Goal: Task Accomplishment & Management: Manage account settings

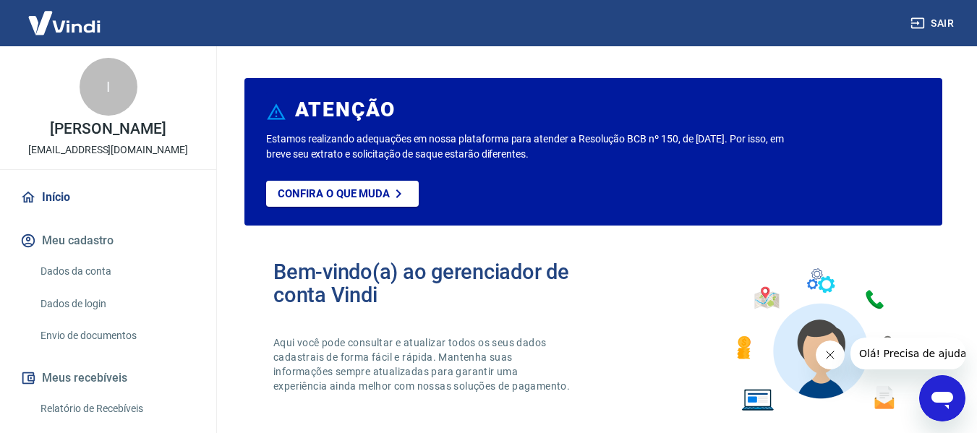
click at [108, 338] on link "Envio de documentos" at bounding box center [117, 336] width 164 height 30
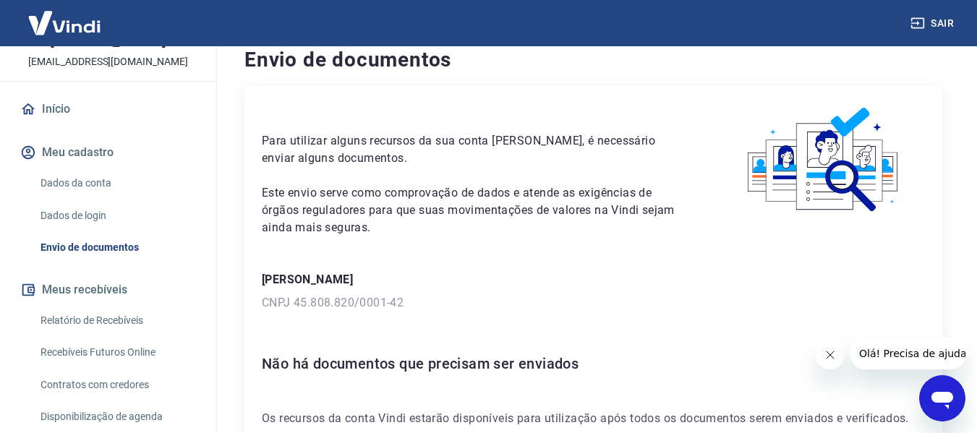
scroll to position [84, 0]
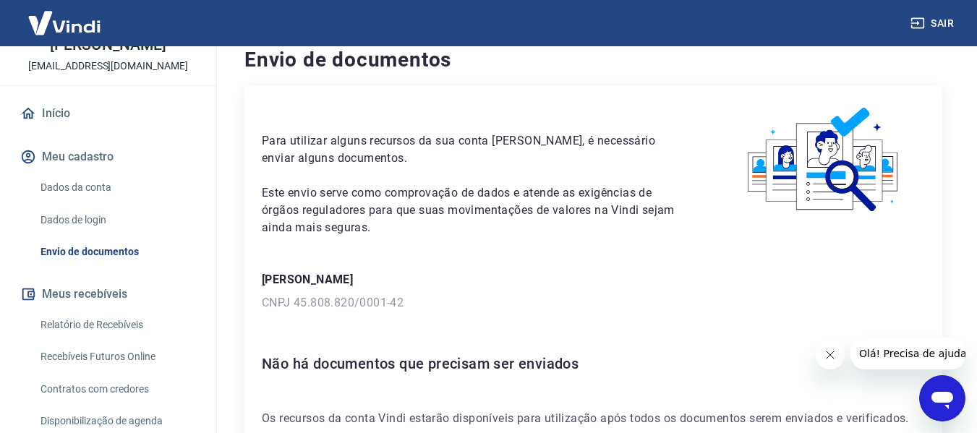
click at [108, 189] on link "Dados da conta" at bounding box center [117, 188] width 164 height 30
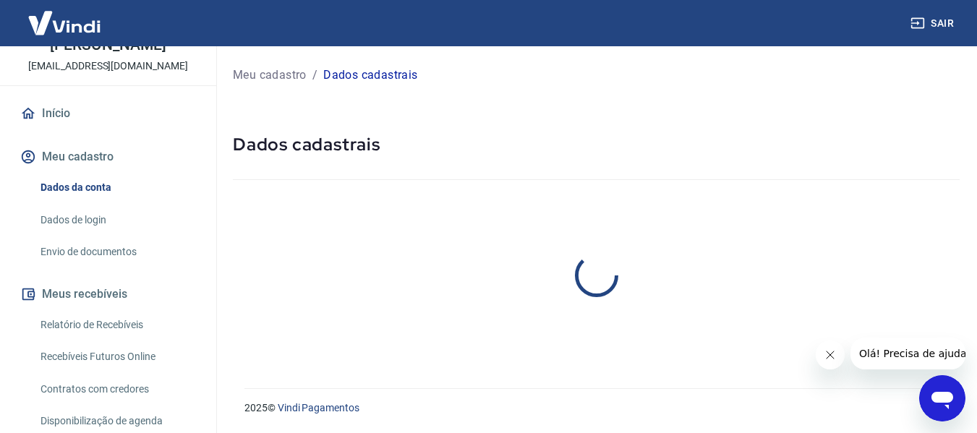
select select "SP"
select select "business"
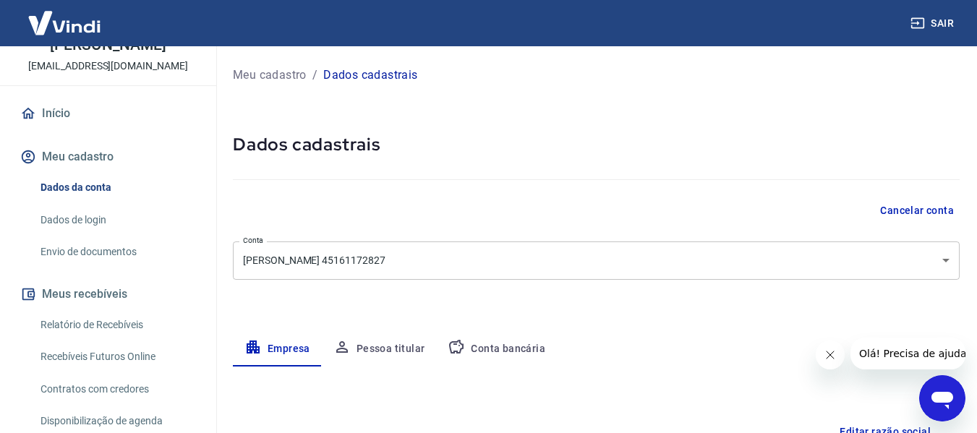
click at [96, 158] on button "Meu cadastro" at bounding box center [107, 157] width 181 height 32
click at [96, 114] on link "Início" at bounding box center [107, 114] width 181 height 32
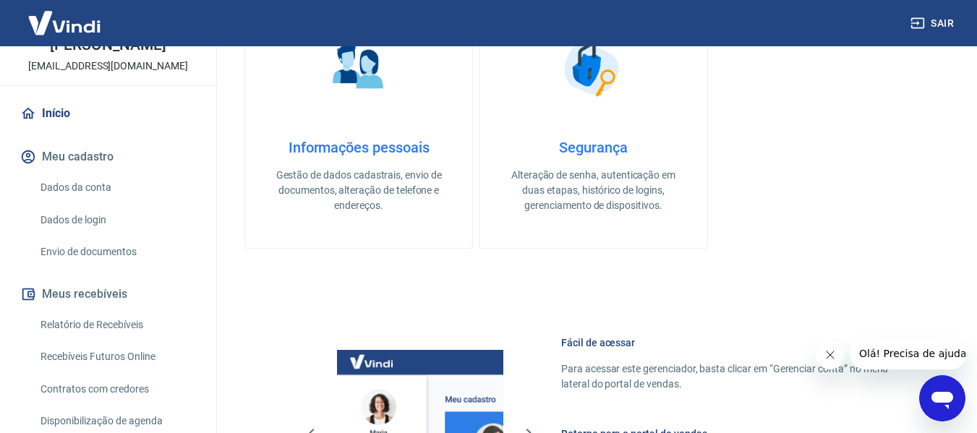
scroll to position [903, 0]
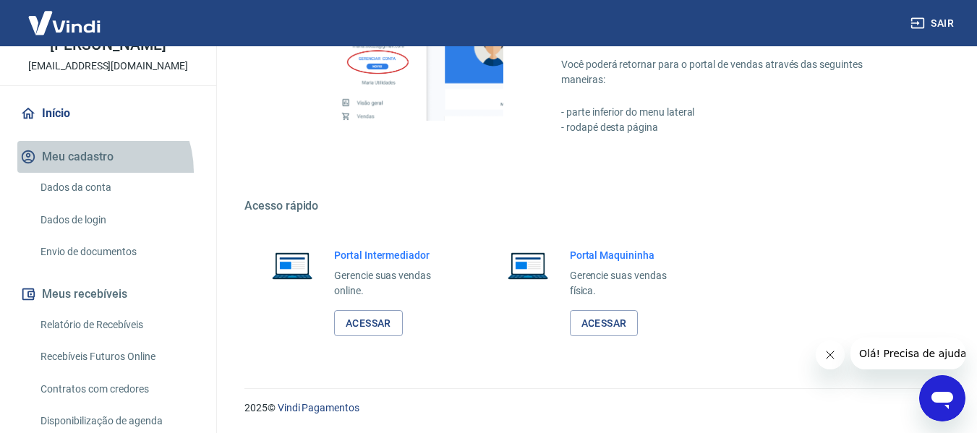
click at [86, 172] on button "Meu cadastro" at bounding box center [107, 157] width 181 height 32
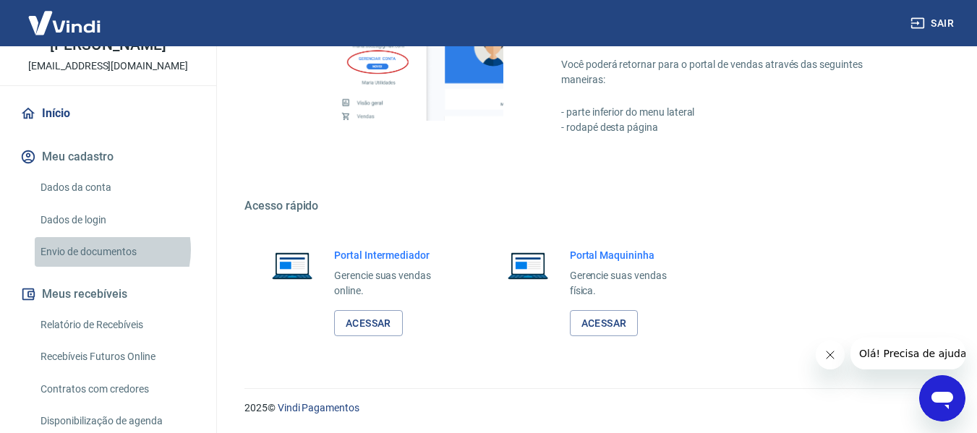
click at [99, 249] on link "Envio de documentos" at bounding box center [117, 252] width 164 height 30
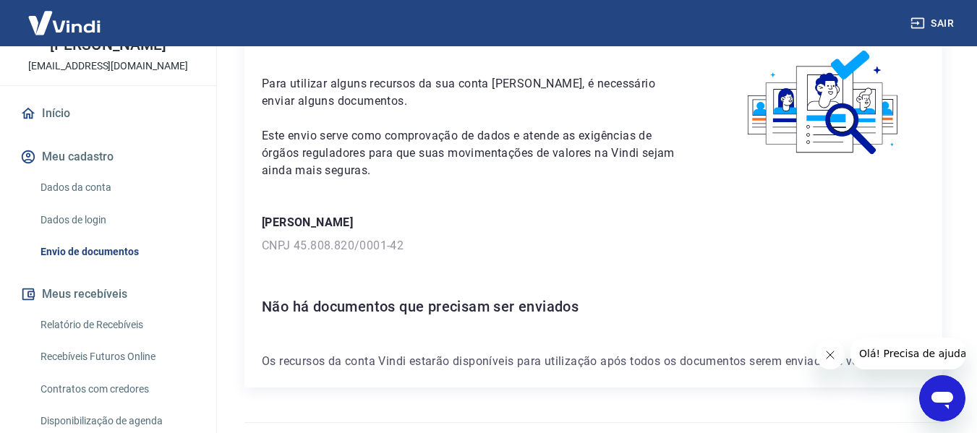
scroll to position [109, 0]
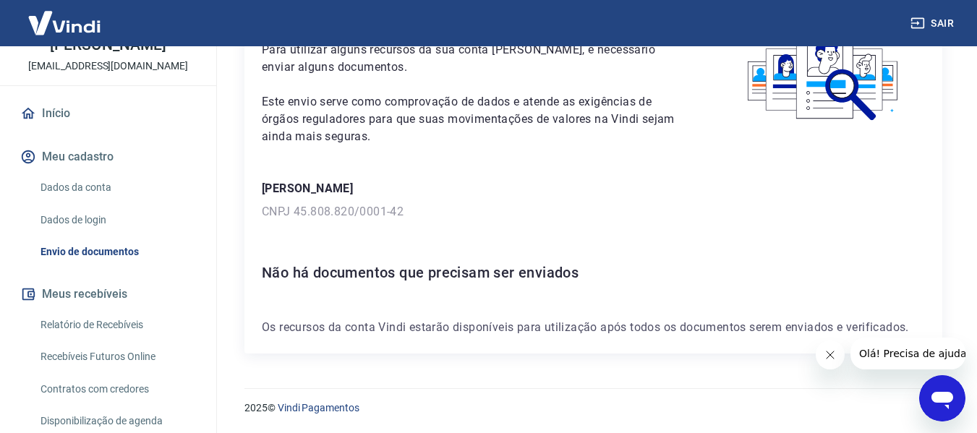
click at [478, 334] on p "Os recursos da conta Vindi estarão disponíveis para utilização após todos os do…" at bounding box center [593, 327] width 663 height 17
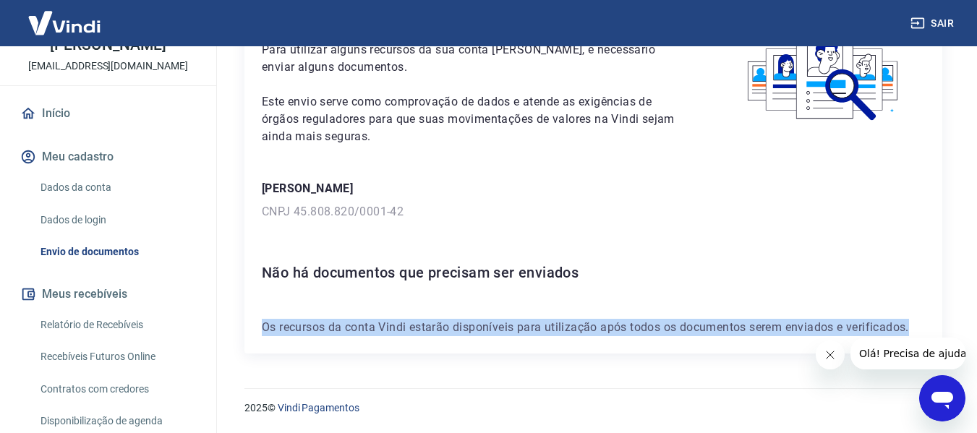
click at [478, 334] on p "Os recursos da conta Vindi estarão disponíveis para utilização após todos os do…" at bounding box center [593, 327] width 663 height 17
copy div "Os recursos da conta Vindi estarão disponíveis para utilização após todos os do…"
